Goal: Task Accomplishment & Management: Manage account settings

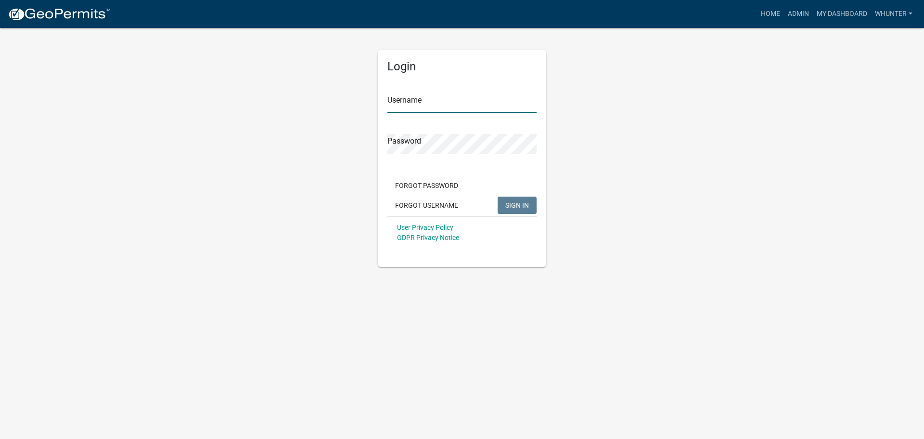
type input "whunter"
drag, startPoint x: 0, startPoint y: 0, endPoint x: 517, endPoint y: 206, distance: 556.0
click at [517, 206] on span "SIGN IN" at bounding box center [518, 205] width 24 height 8
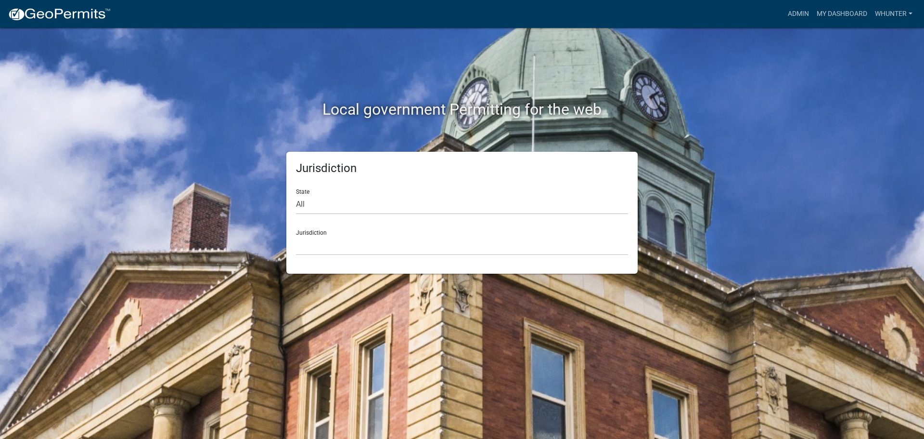
click at [332, 187] on div "State All [US_STATE] [US_STATE] [US_STATE] [US_STATE] [US_STATE] [US_STATE] [US…" at bounding box center [462, 197] width 332 height 33
click at [347, 212] on select "All [US_STATE] [US_STATE] [US_STATE] [US_STATE] [US_STATE] [US_STATE] [US_STATE…" at bounding box center [462, 205] width 332 height 20
select select "[US_STATE]"
click at [296, 195] on select "All [US_STATE] [US_STATE] [US_STATE] [US_STATE] [US_STATE] [US_STATE] [US_STATE…" at bounding box center [462, 205] width 332 height 20
drag, startPoint x: 347, startPoint y: 214, endPoint x: 347, endPoint y: 252, distance: 38.5
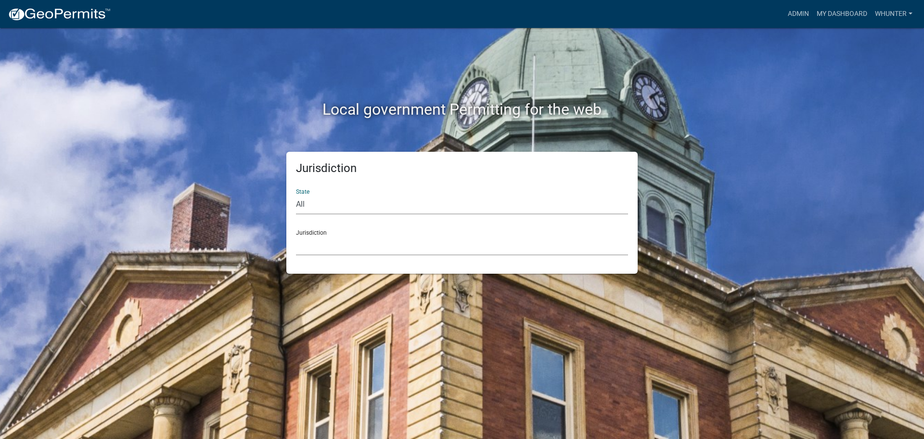
click at [343, 246] on select "City of [GEOGRAPHIC_DATA], [US_STATE] [GEOGRAPHIC_DATA], [US_STATE][PERSON_NAME…" at bounding box center [462, 245] width 332 height 20
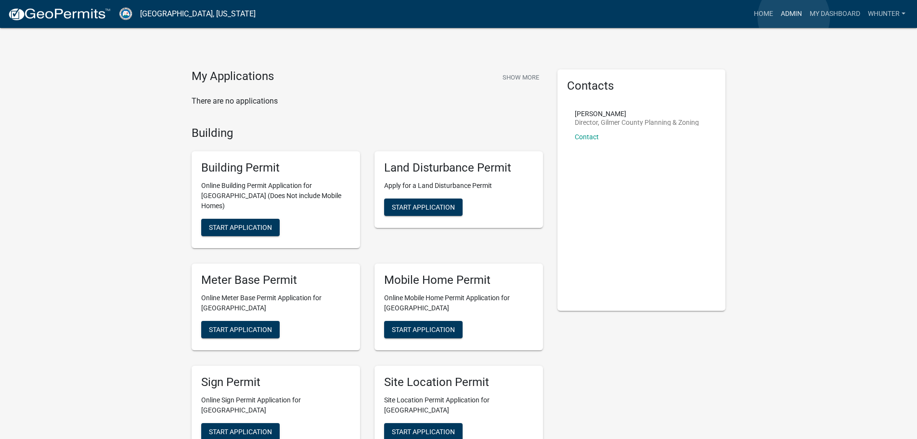
click at [794, 17] on link "Admin" at bounding box center [791, 14] width 29 height 18
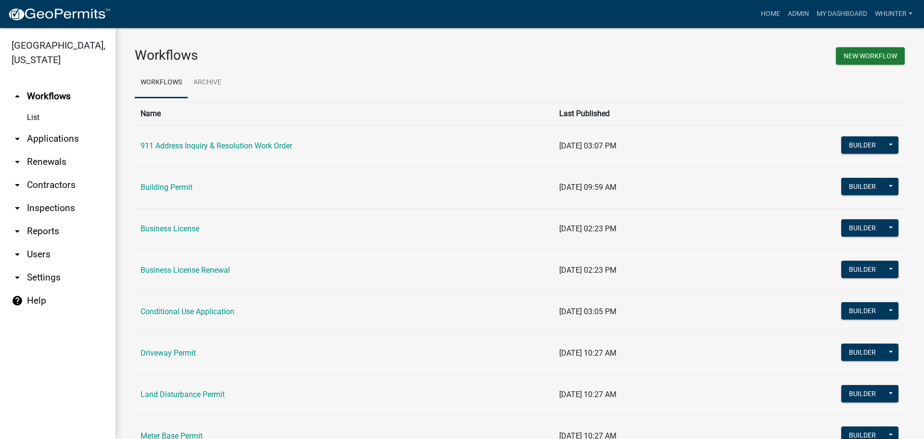
click at [14, 128] on link "arrow_drop_down Applications" at bounding box center [58, 138] width 116 height 23
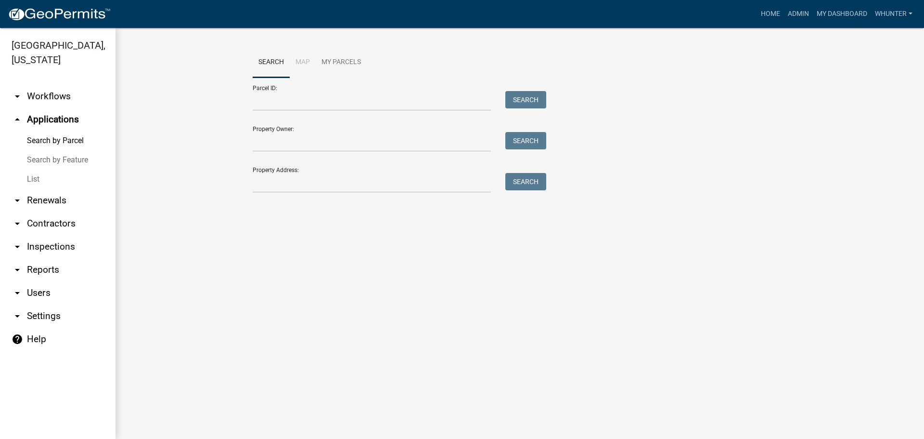
click at [52, 193] on link "arrow_drop_down Renewals" at bounding box center [58, 200] width 116 height 23
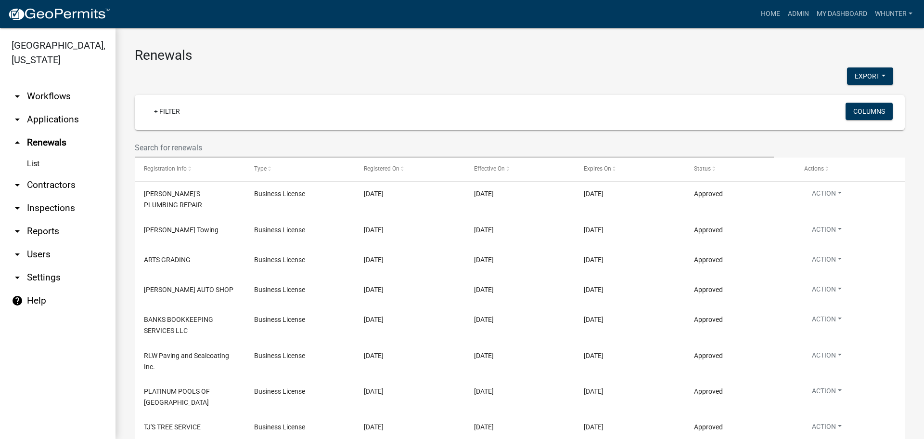
click at [43, 114] on link "arrow_drop_down Applications" at bounding box center [58, 119] width 116 height 23
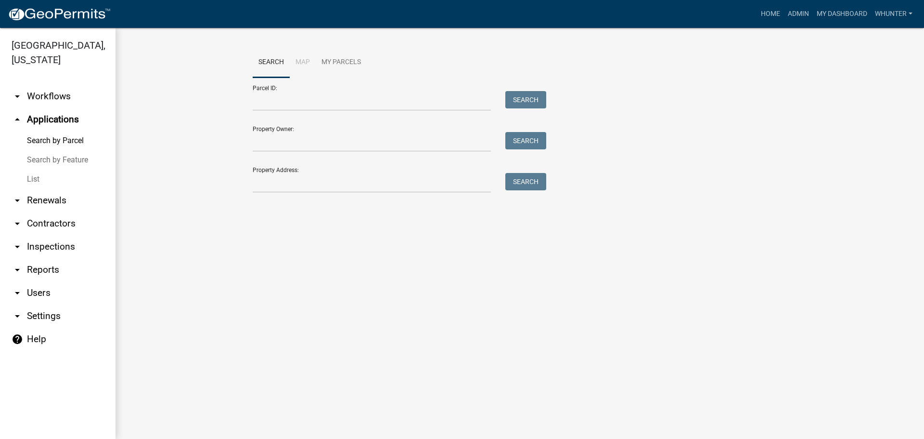
click at [50, 181] on link "List" at bounding box center [58, 178] width 116 height 19
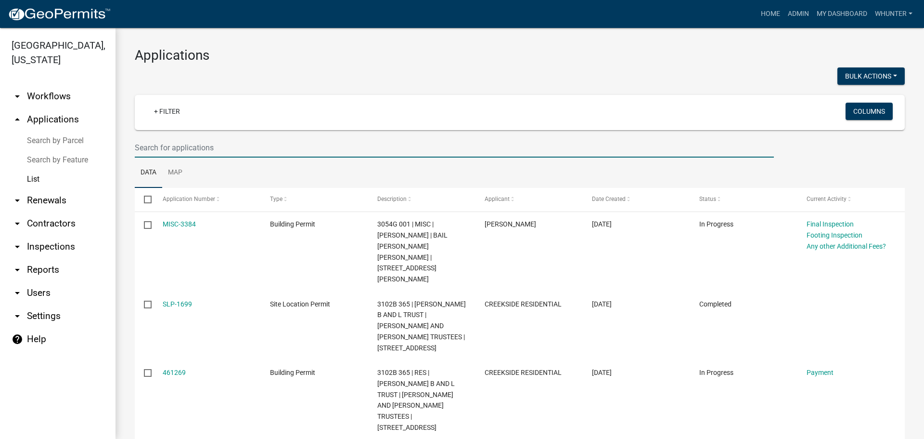
click at [228, 143] on input "text" at bounding box center [454, 148] width 639 height 20
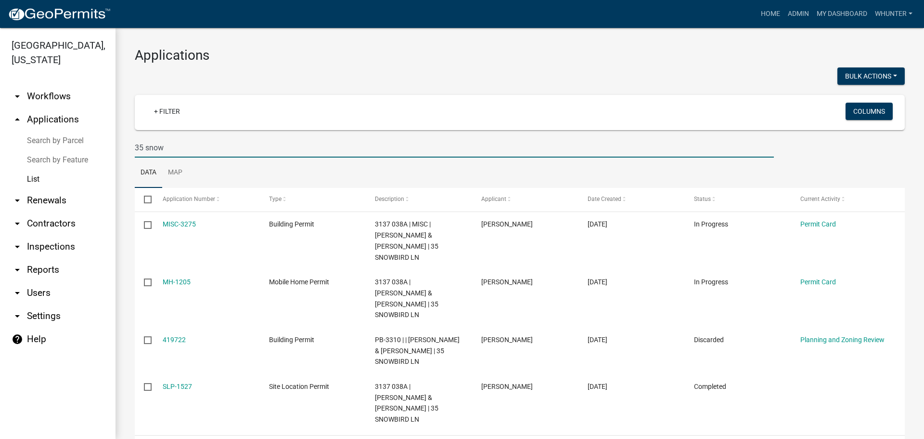
drag, startPoint x: 239, startPoint y: 138, endPoint x: 0, endPoint y: 100, distance: 242.4
click at [5, 106] on div "[GEOGRAPHIC_DATA], [US_STATE] arrow_drop_down Workflows List arrow_drop_up Appl…" at bounding box center [462, 233] width 924 height 411
type input "2928"
